Goal: Information Seeking & Learning: Learn about a topic

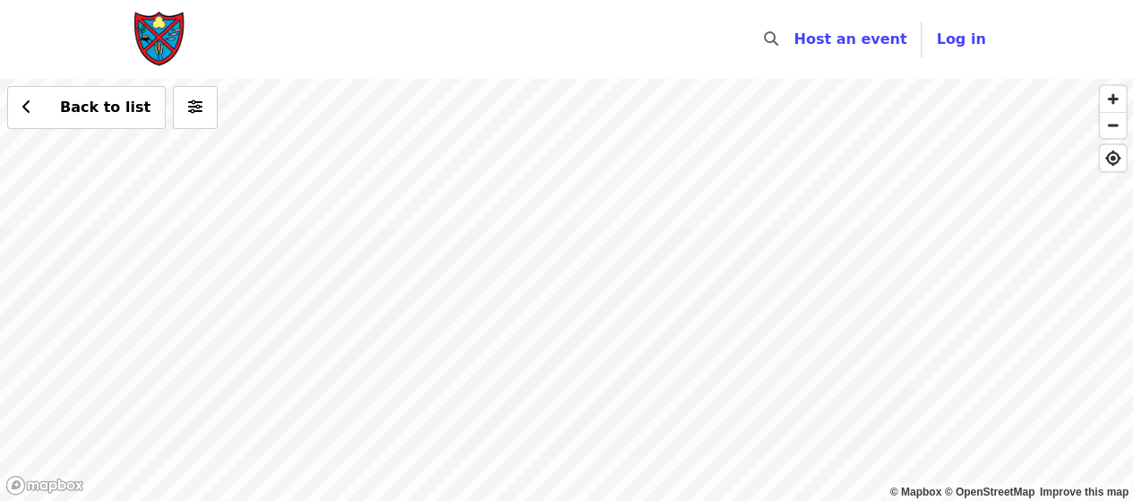
click at [659, 234] on div "Back to list" at bounding box center [566, 290] width 1133 height 422
click at [228, 410] on div "Back to list" at bounding box center [566, 290] width 1133 height 422
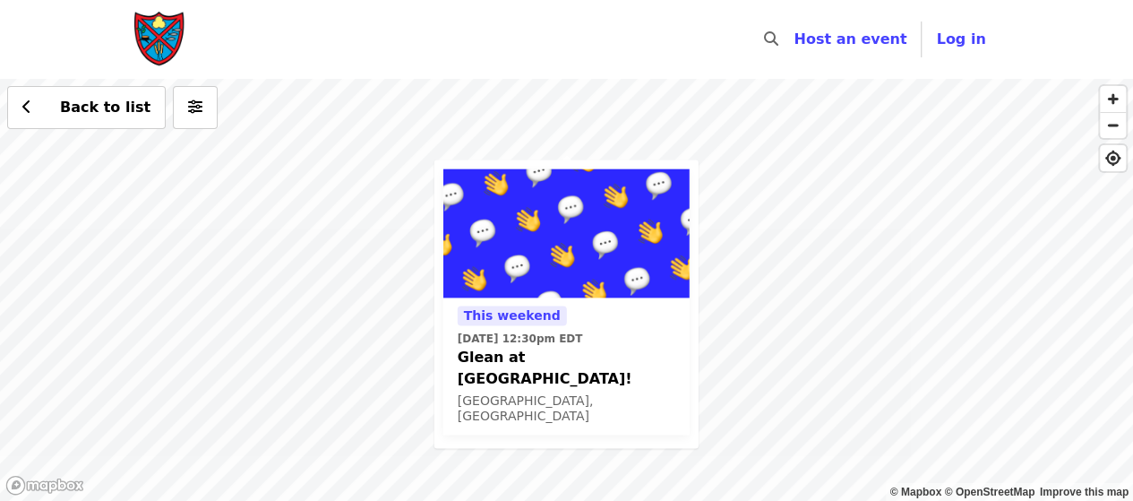
click at [804, 312] on div "This weekend [DATE] 12:30pm EDT Glean at [GEOGRAPHIC_DATA]! [GEOGRAPHIC_DATA], …" at bounding box center [566, 290] width 1133 height 422
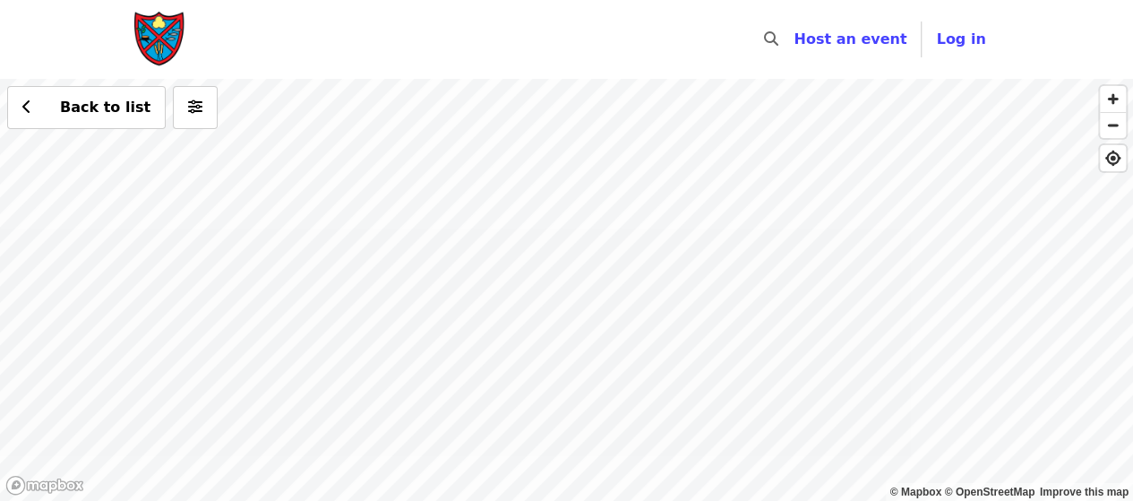
click at [600, 120] on div "Back to list" at bounding box center [566, 290] width 1133 height 422
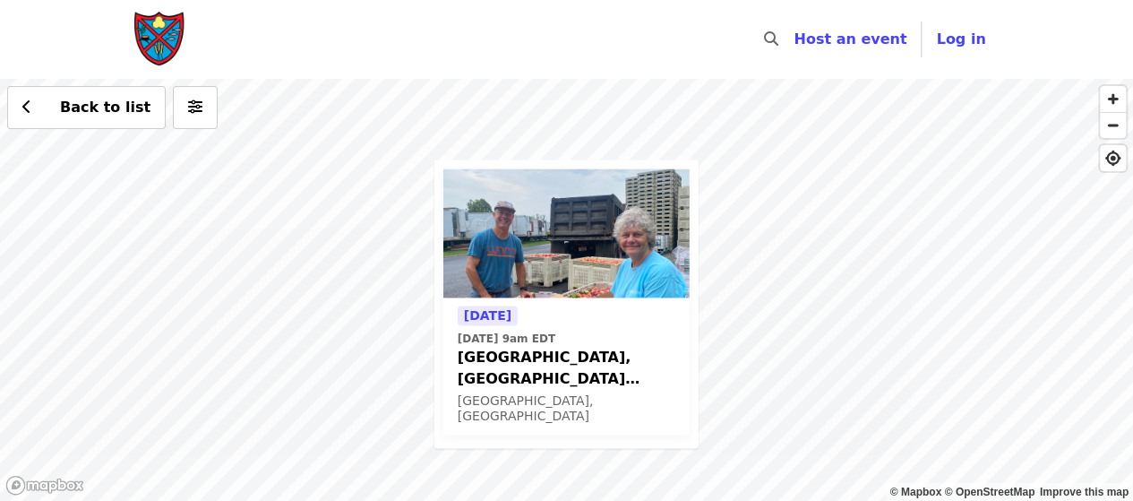
click at [593, 360] on span "[GEOGRAPHIC_DATA], [GEOGRAPHIC_DATA] Peaches!" at bounding box center [567, 368] width 218 height 43
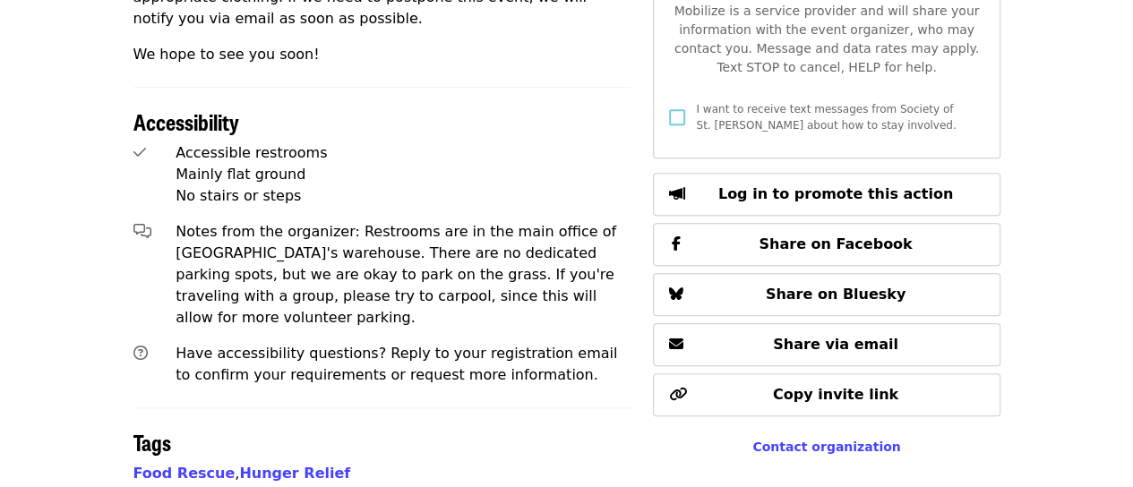
scroll to position [741, 0]
